Goal: Find specific page/section: Find specific page/section

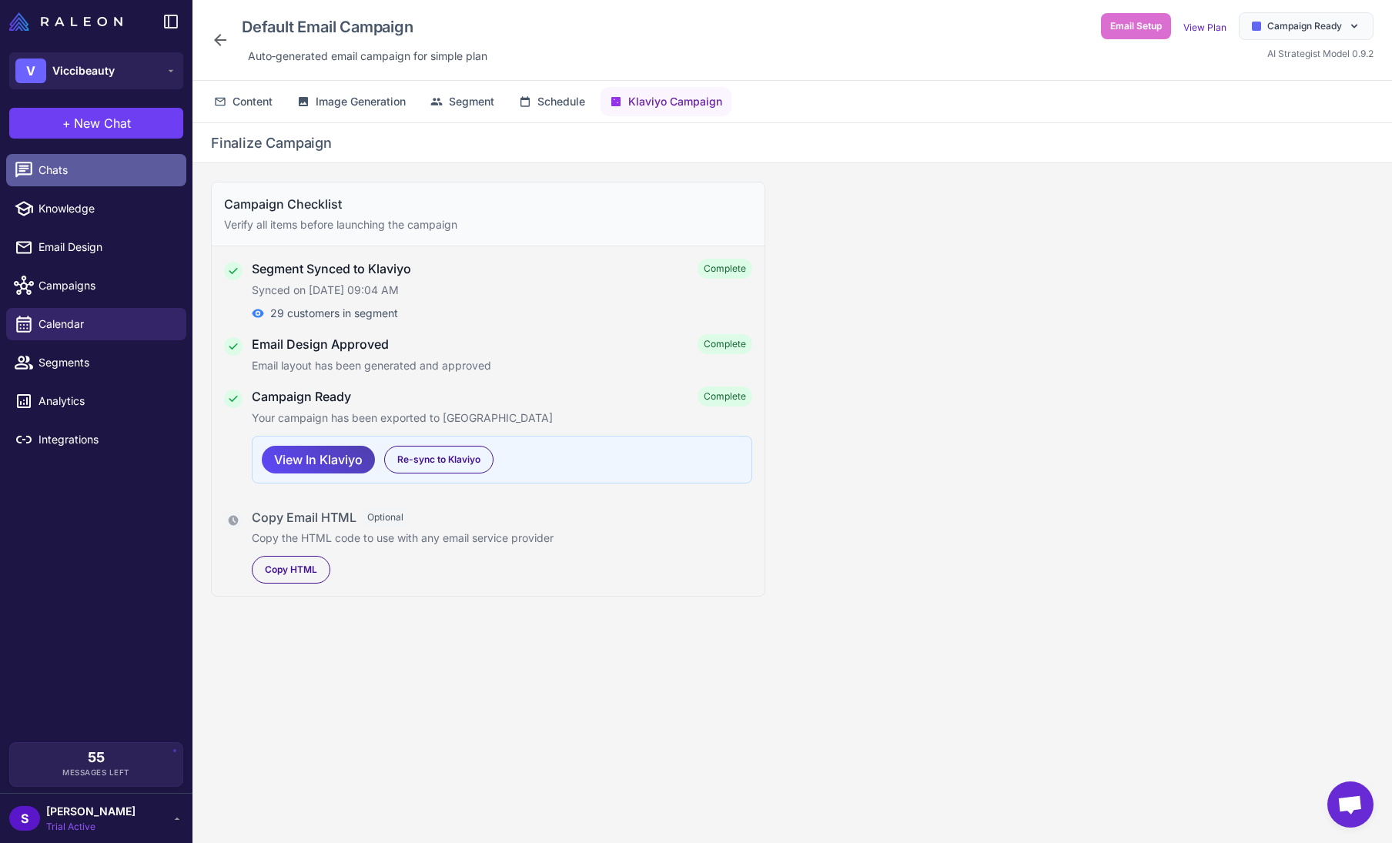
click at [72, 169] on span "Chats" at bounding box center [107, 170] width 136 height 17
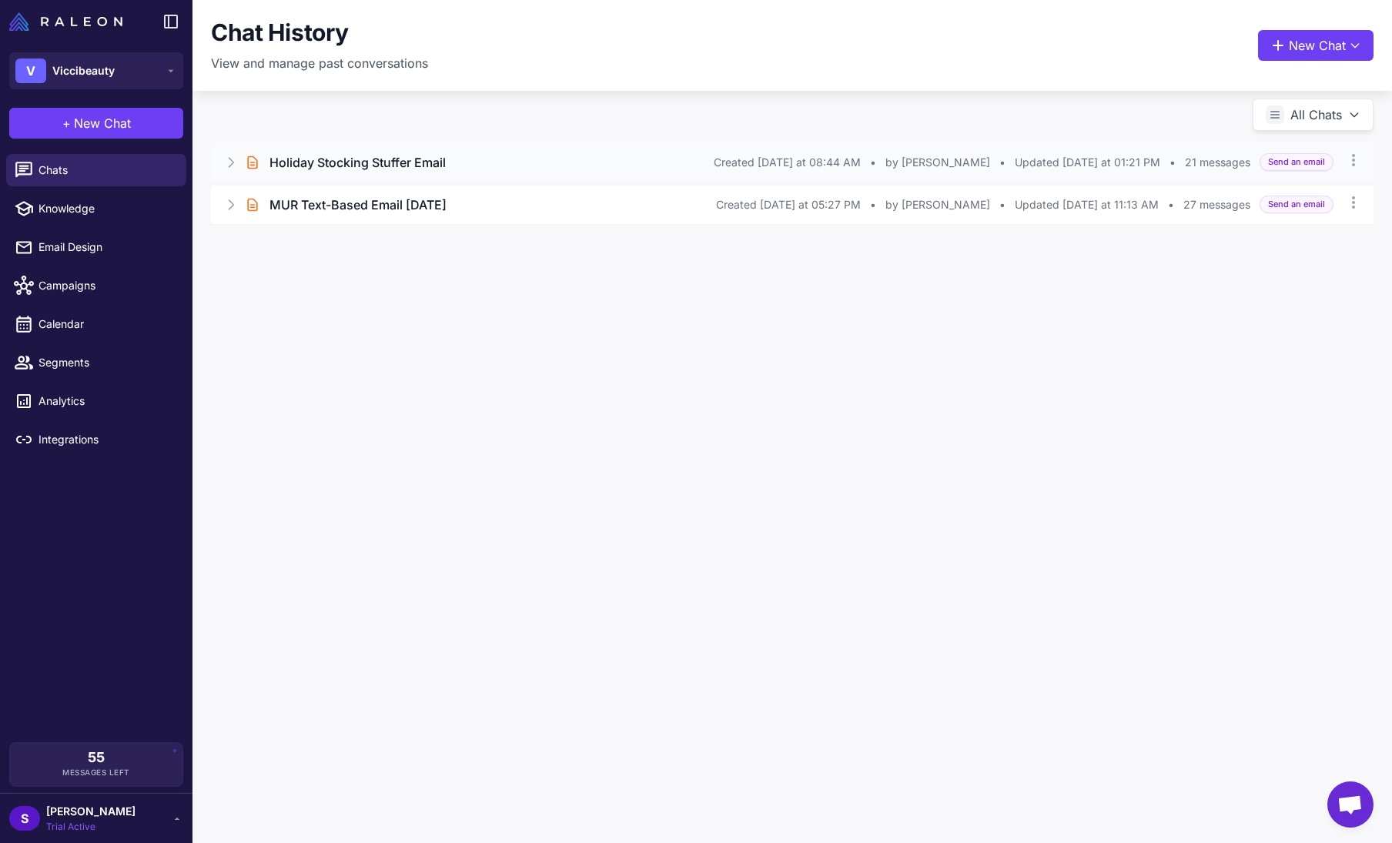
click at [390, 157] on h3 "Holiday Stocking Stuffer Email" at bounding box center [358, 162] width 176 height 18
